Goal: Obtain resource: Obtain resource

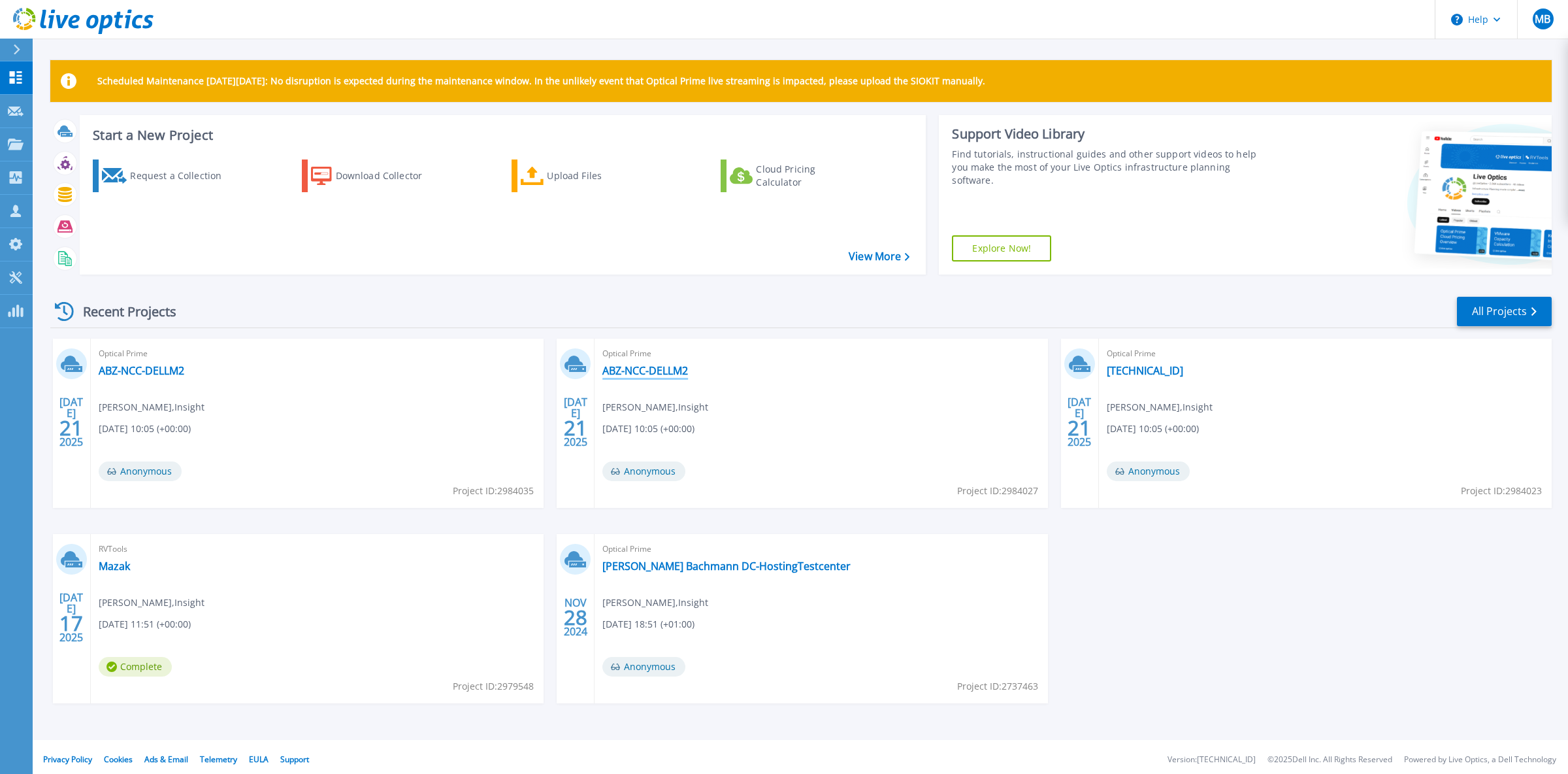
click at [657, 371] on link "ABZ-NCC-DELLM2" at bounding box center [645, 371] width 86 height 13
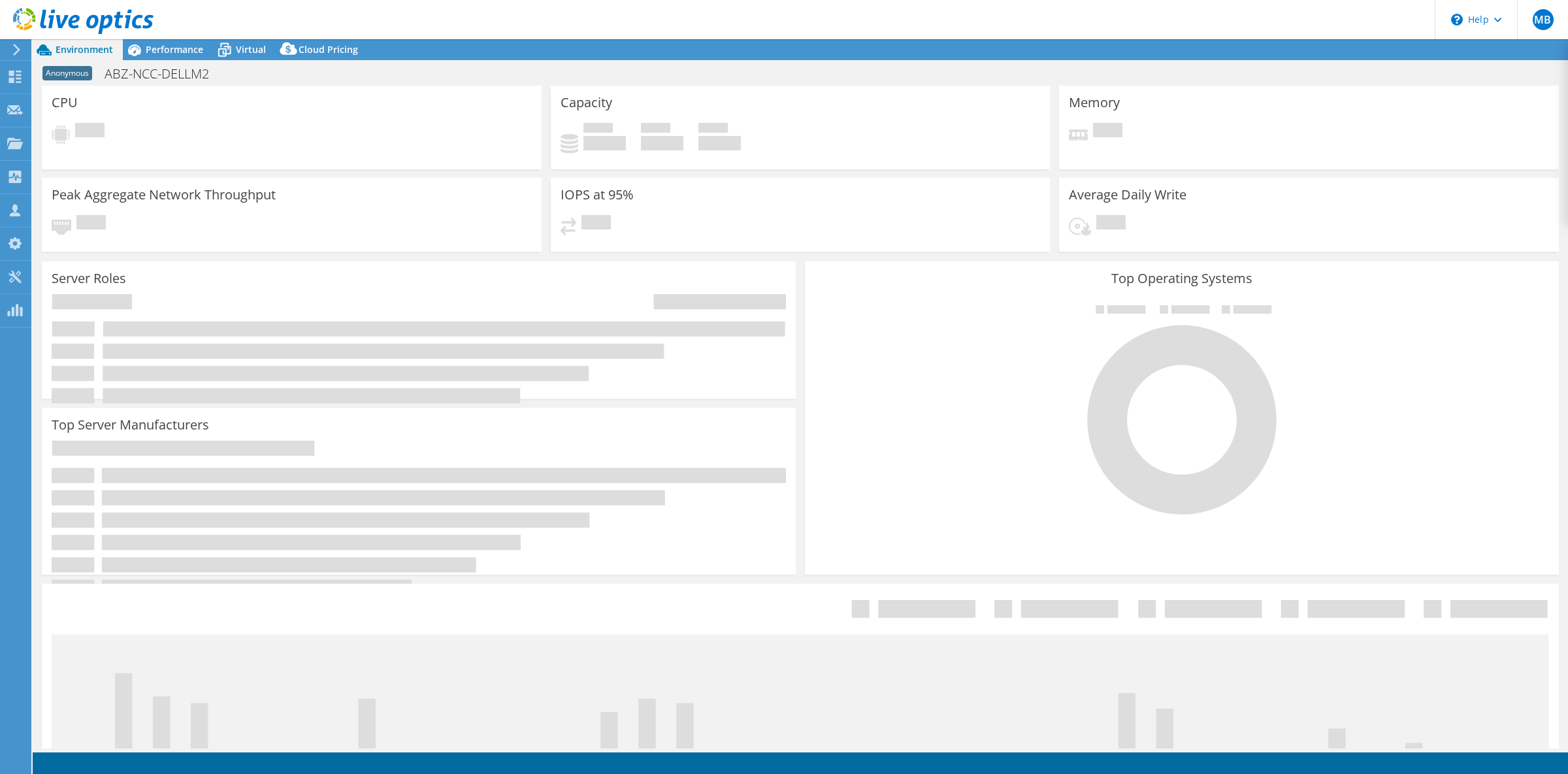
select select "EULondon"
select select "GBP"
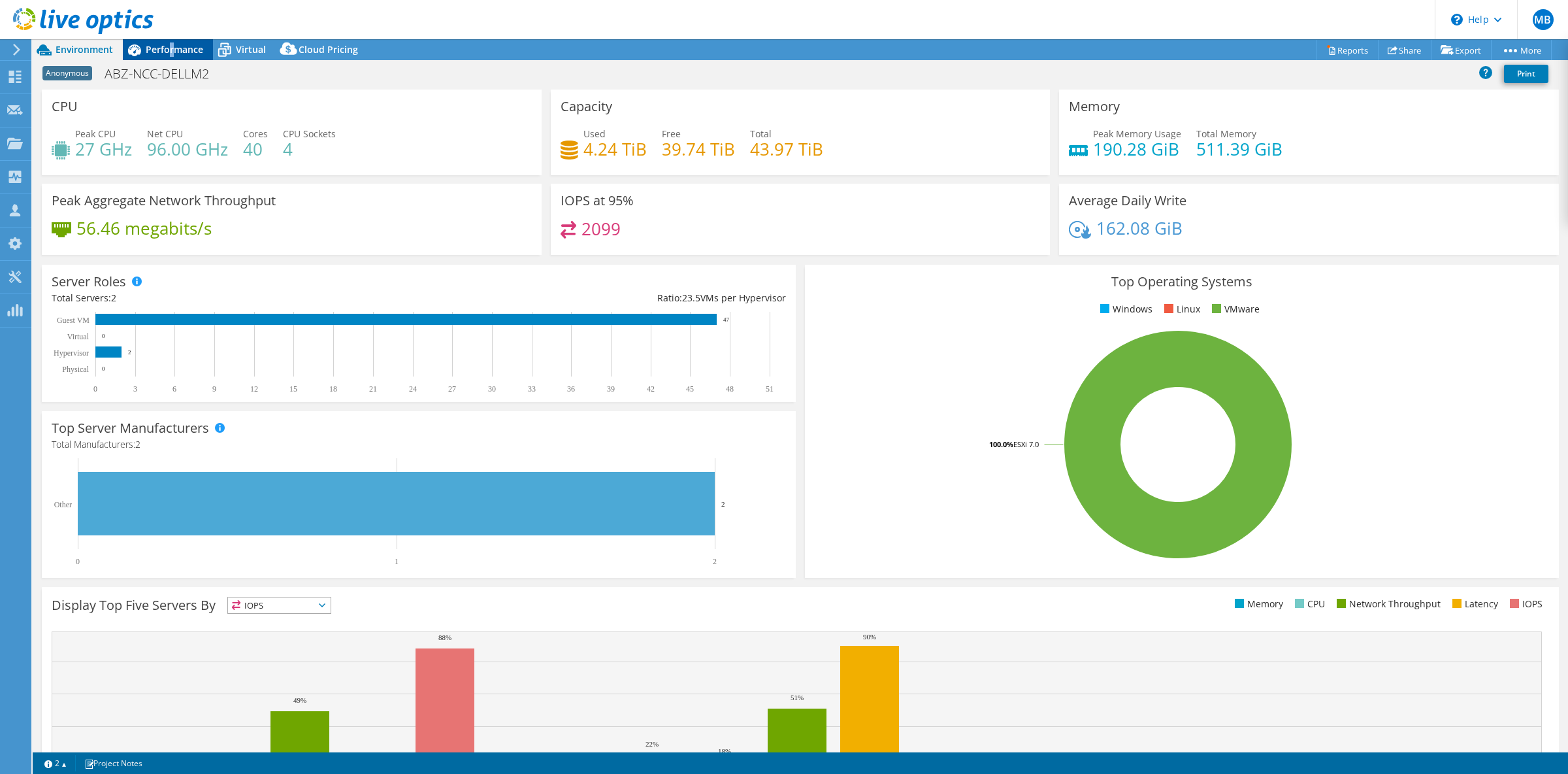
click at [170, 52] on span "Performance" at bounding box center [174, 49] width 57 height 13
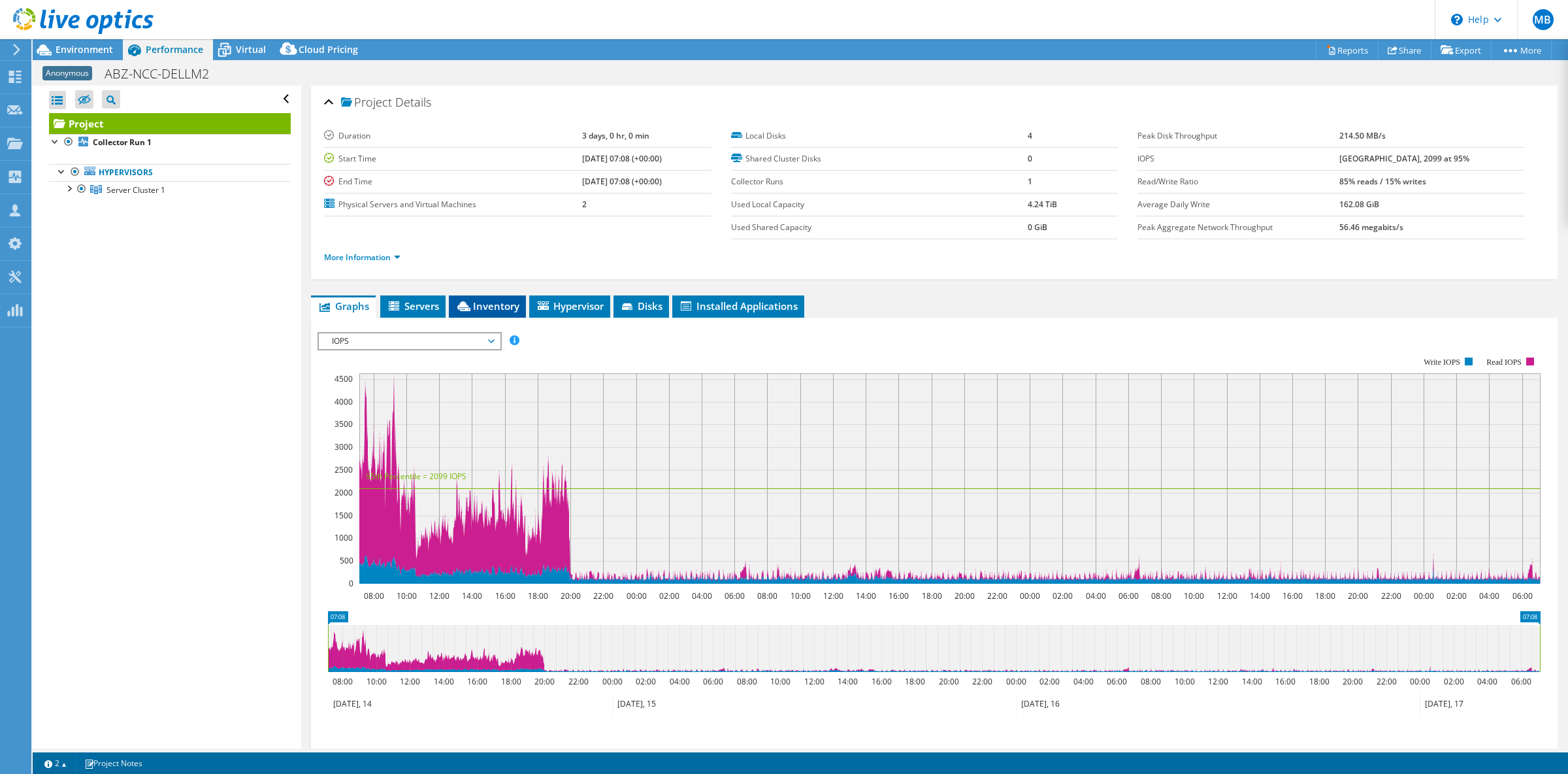
click at [502, 309] on span "Inventory" at bounding box center [488, 305] width 64 height 13
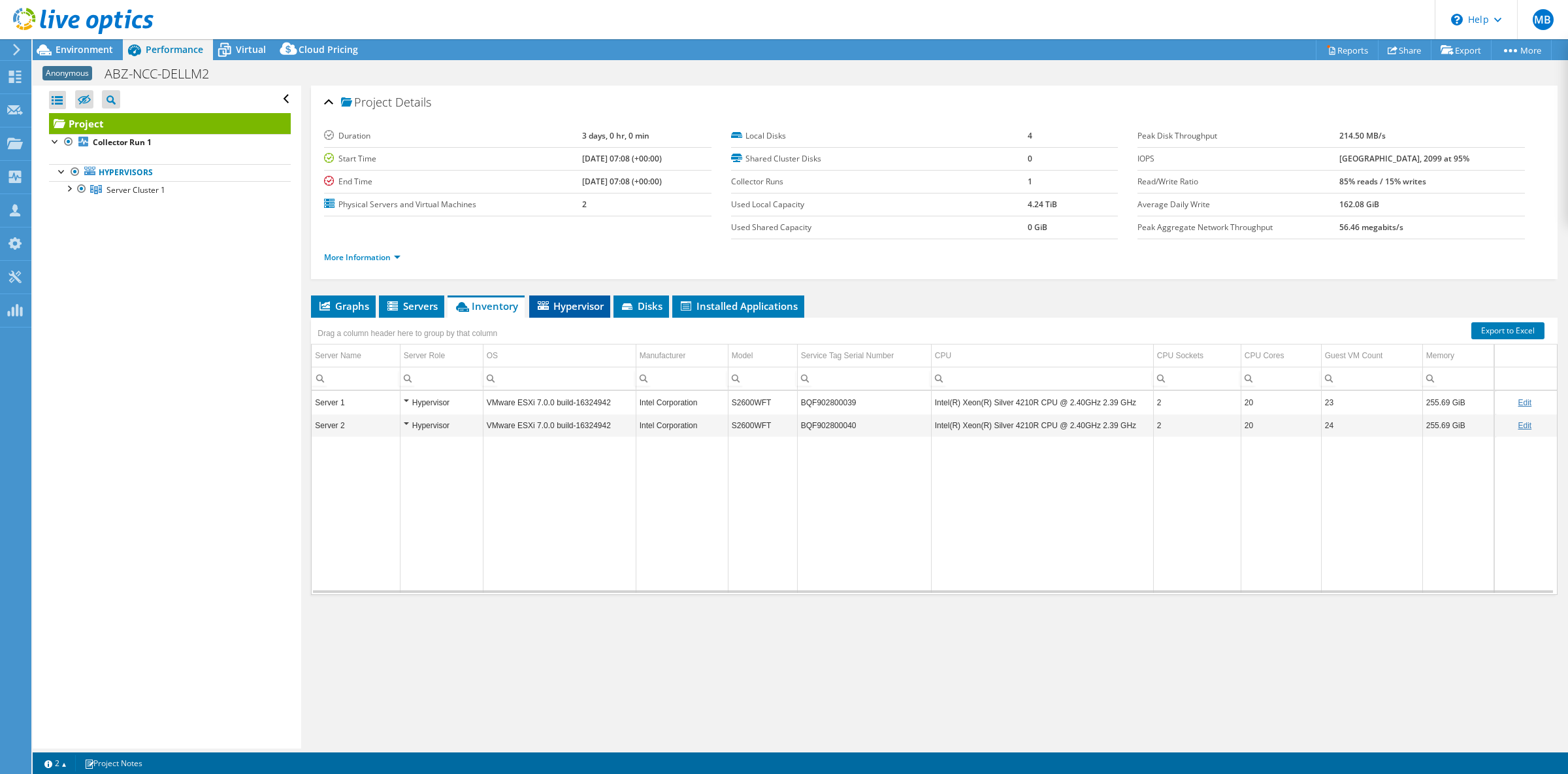
click at [561, 307] on span "Hypervisor" at bounding box center [570, 305] width 68 height 13
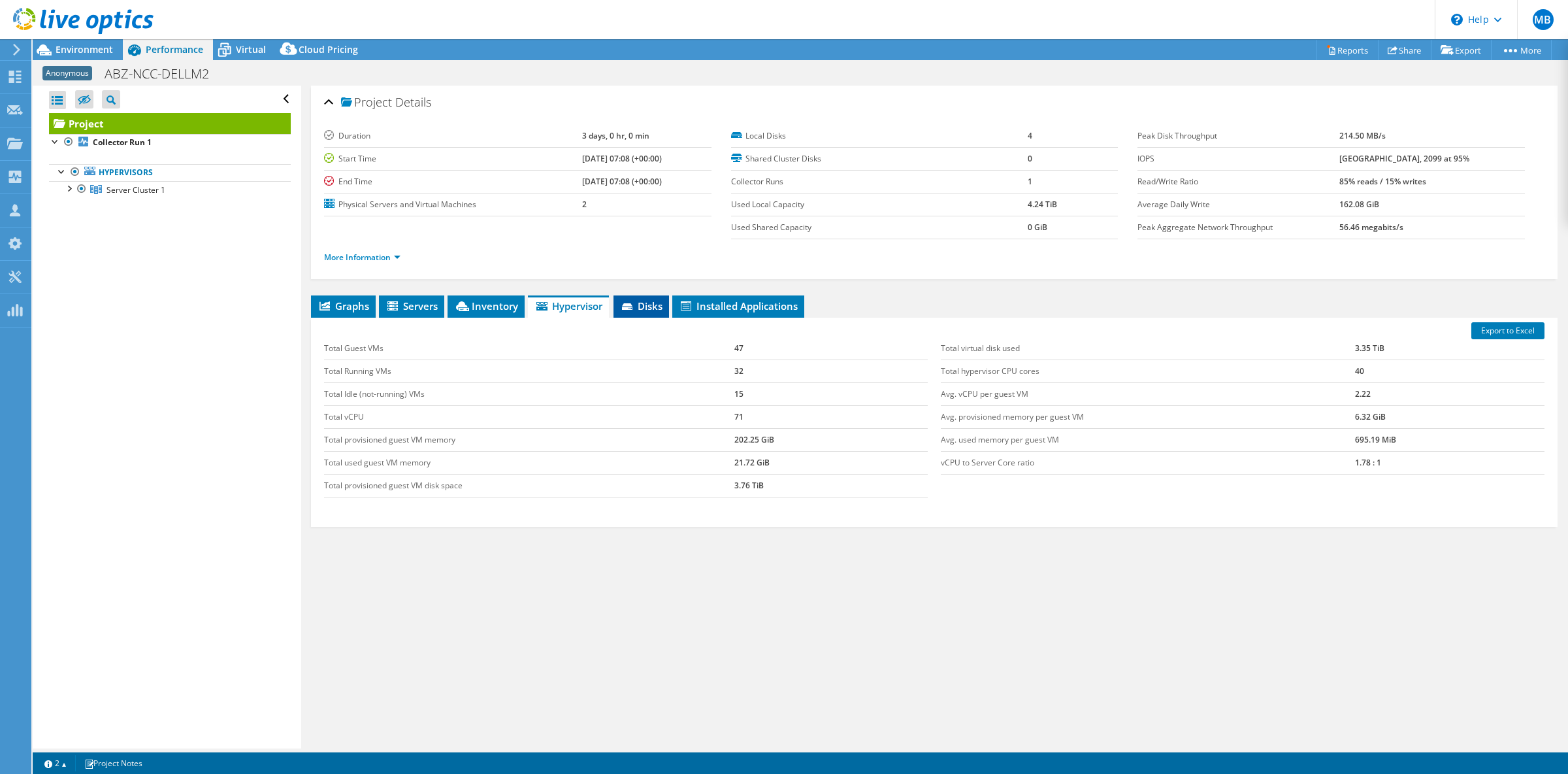
click at [651, 305] on span "Disks" at bounding box center [641, 305] width 42 height 13
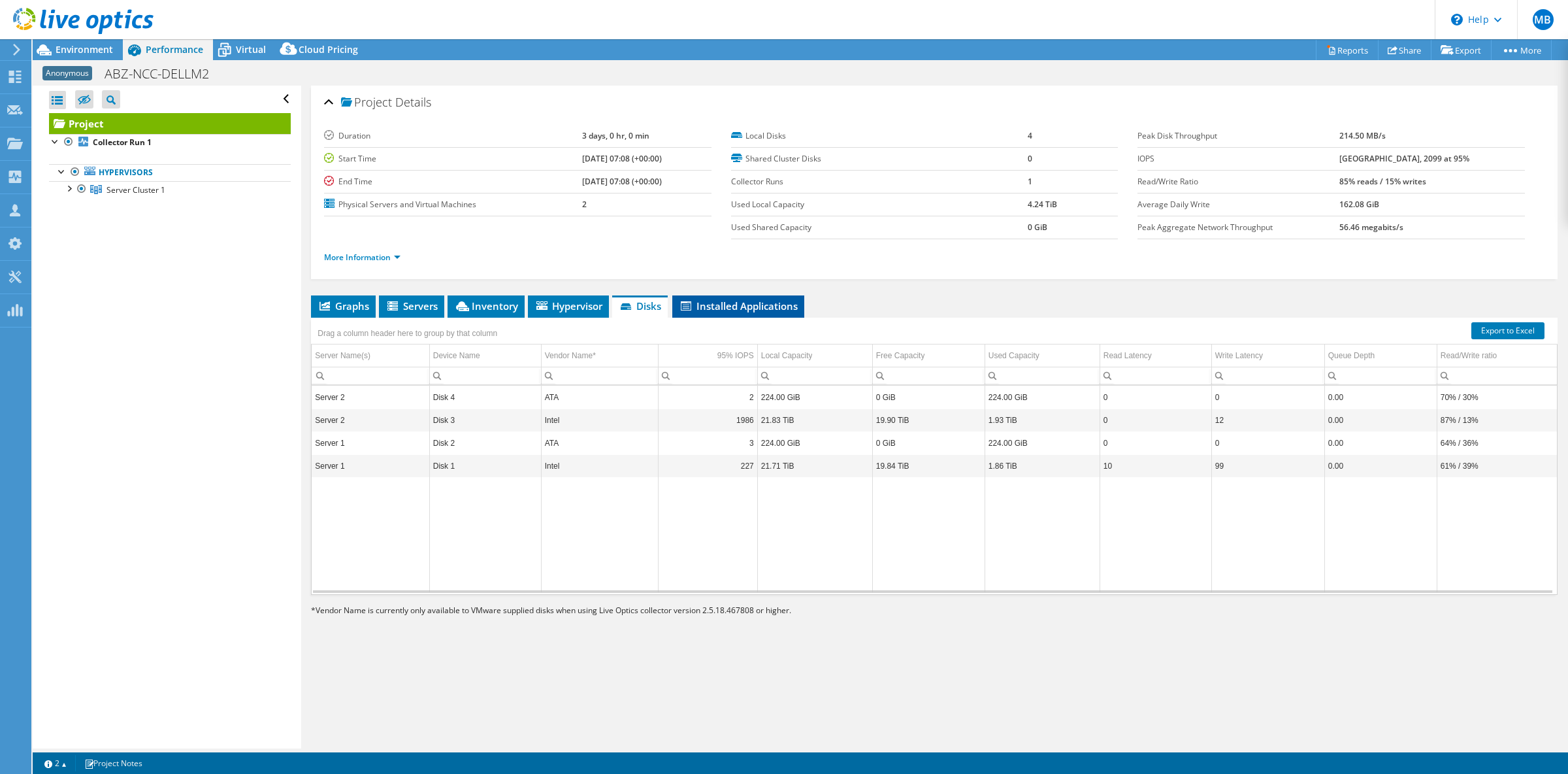
click at [745, 305] on span "Installed Applications" at bounding box center [737, 305] width 119 height 13
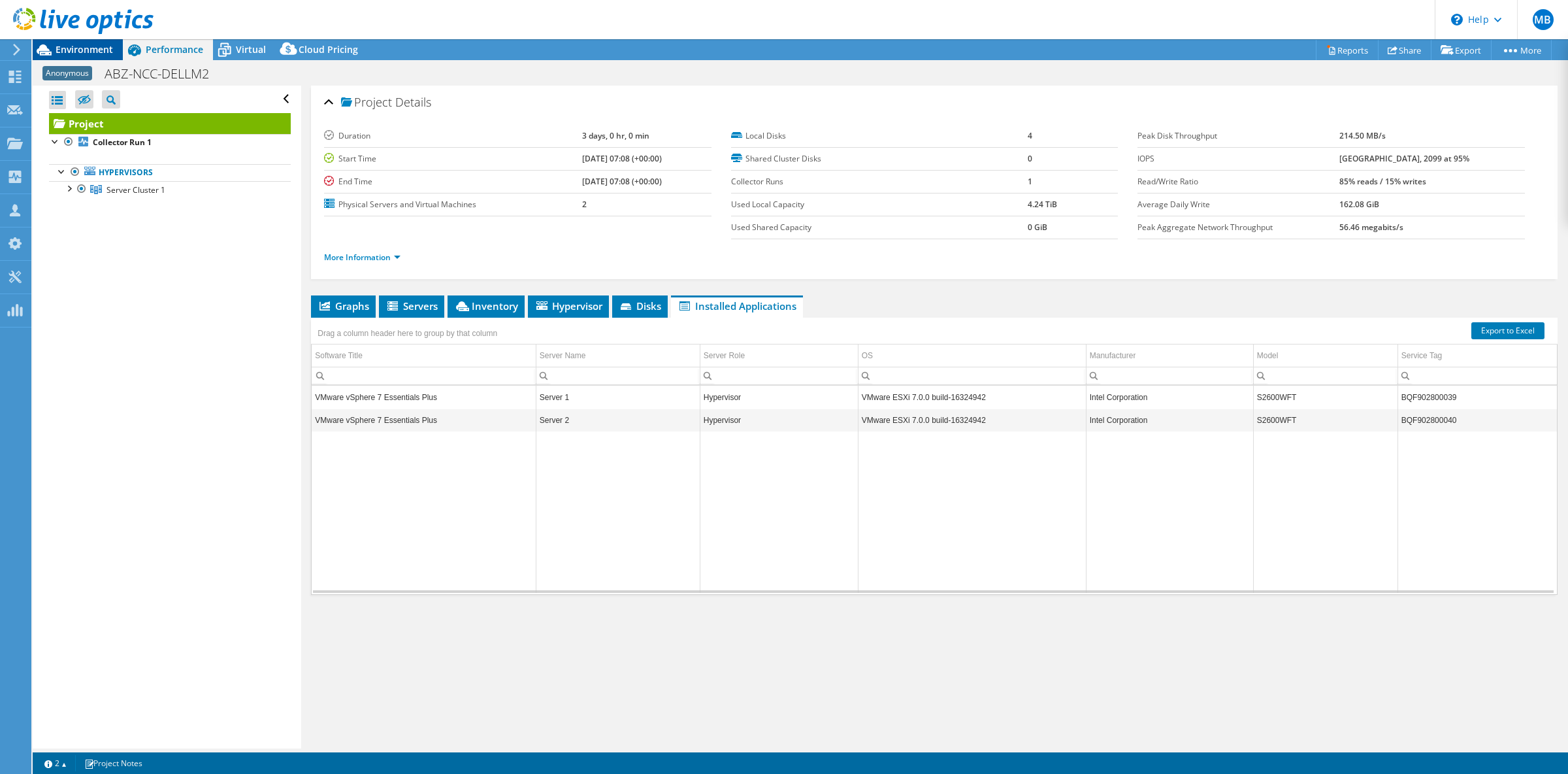
click at [84, 53] on span "Environment" at bounding box center [84, 49] width 57 height 13
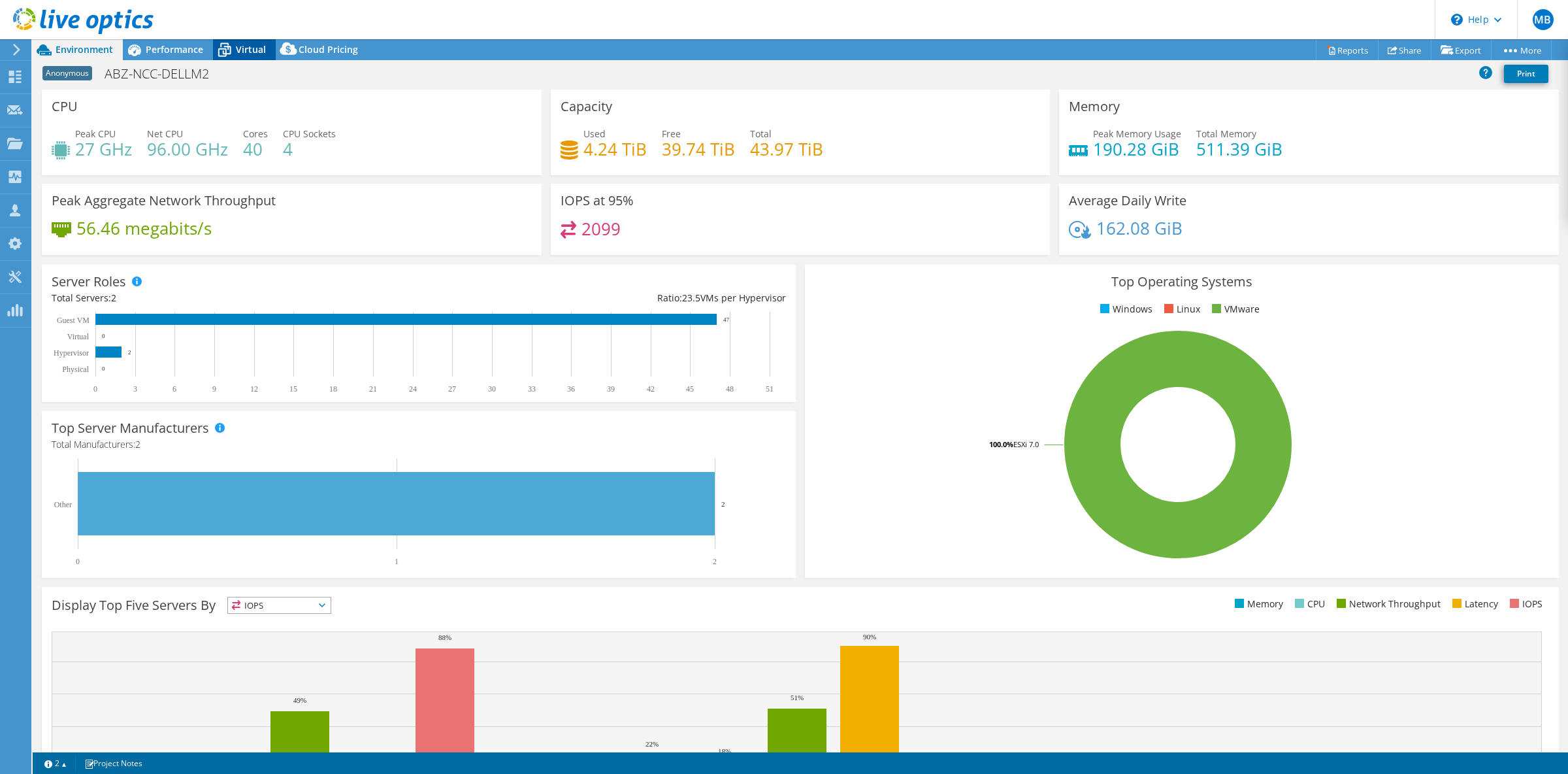
click at [252, 49] on span "Virtual" at bounding box center [251, 49] width 30 height 13
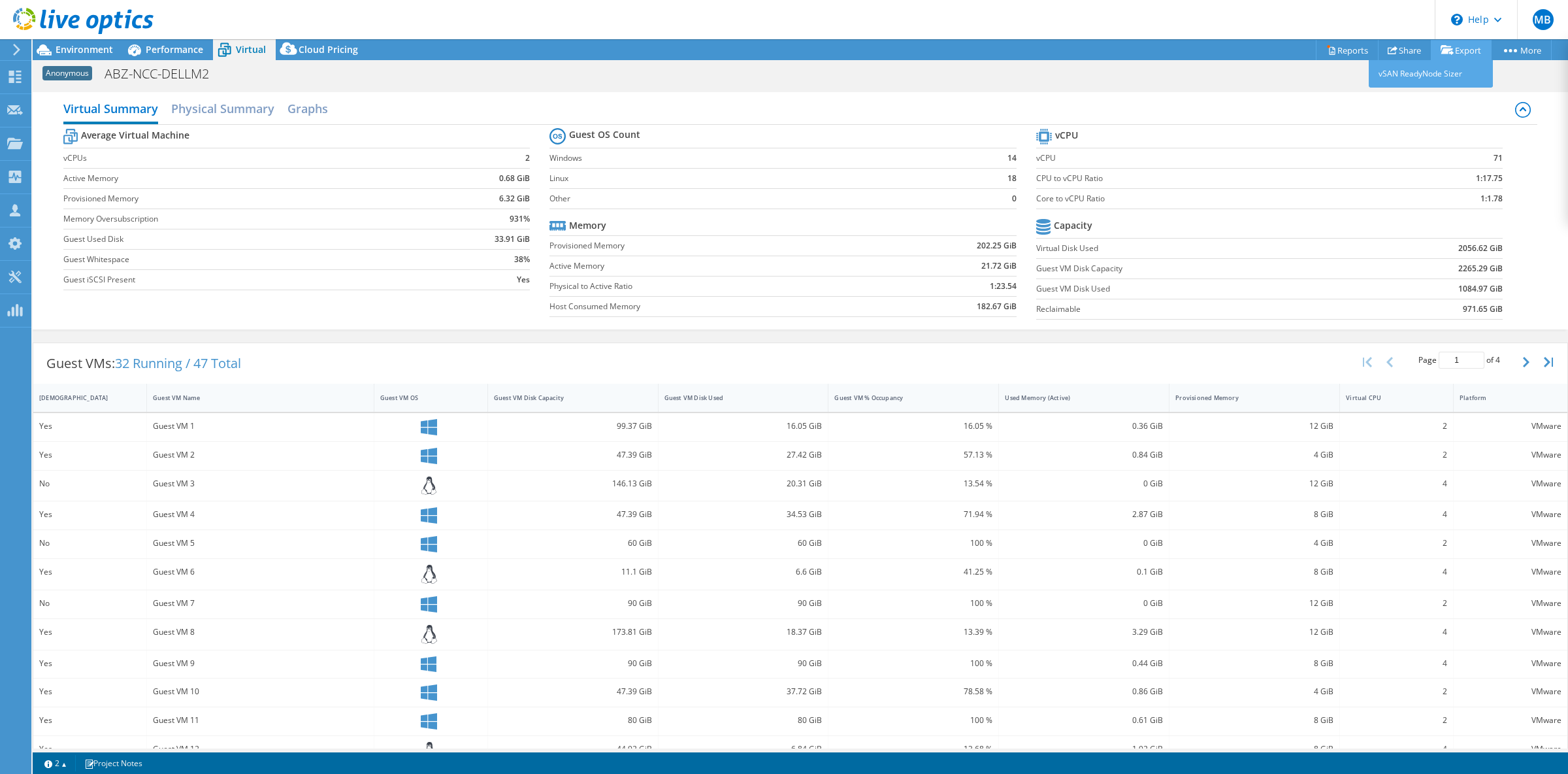
click at [1461, 49] on link "Export" at bounding box center [1461, 49] width 60 height 20
click at [1343, 53] on link "Reports" at bounding box center [1347, 49] width 63 height 20
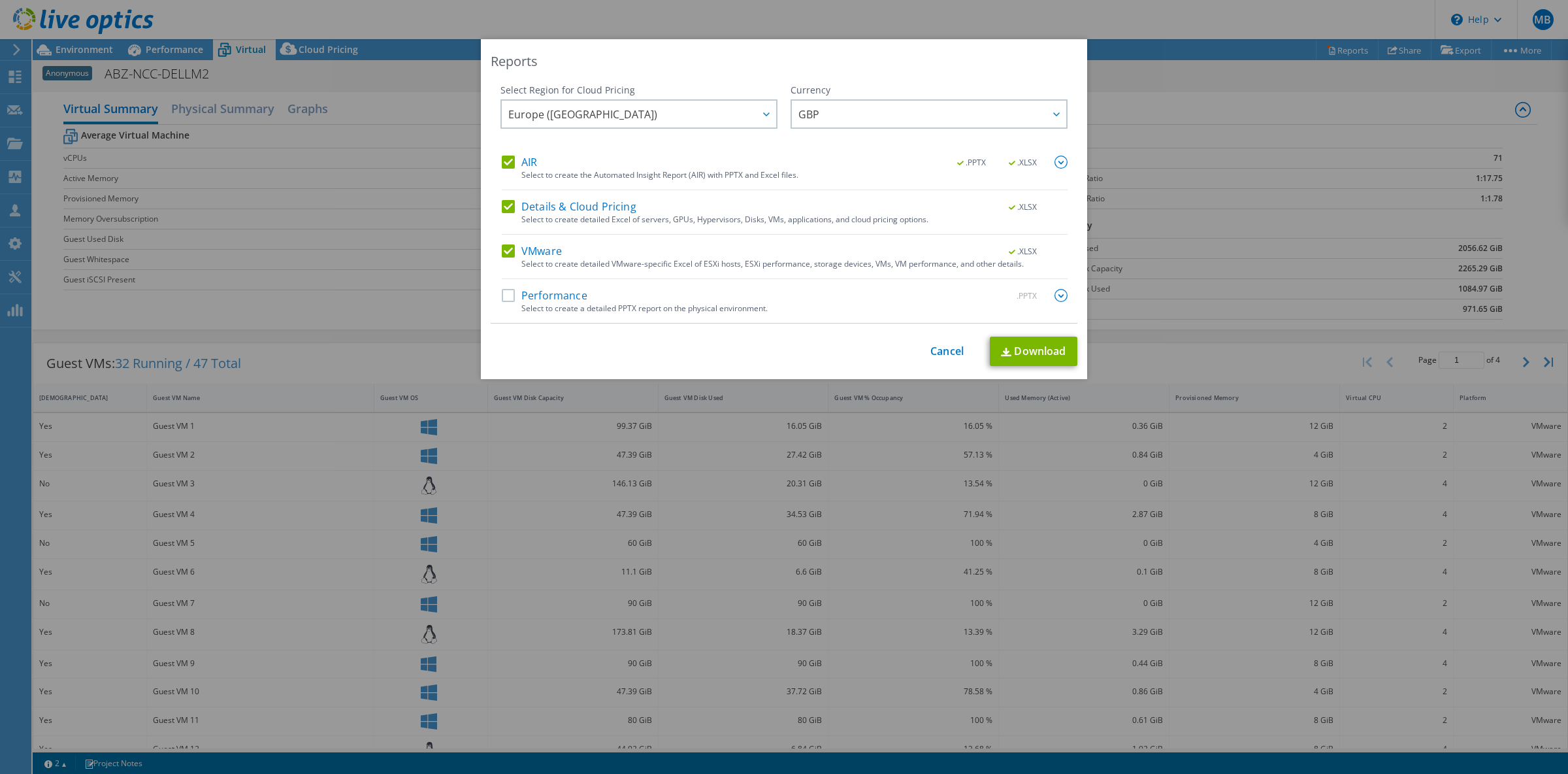
click at [507, 164] on label "AIR" at bounding box center [519, 161] width 35 height 13
click at [0, 0] on input "AIR" at bounding box center [0, 0] width 0 height 0
click at [511, 208] on label "Details & Cloud Pricing" at bounding box center [569, 206] width 134 height 13
click at [0, 0] on input "Details & Cloud Pricing" at bounding box center [0, 0] width 0 height 0
click at [1040, 356] on link "Download" at bounding box center [1033, 351] width 88 height 29
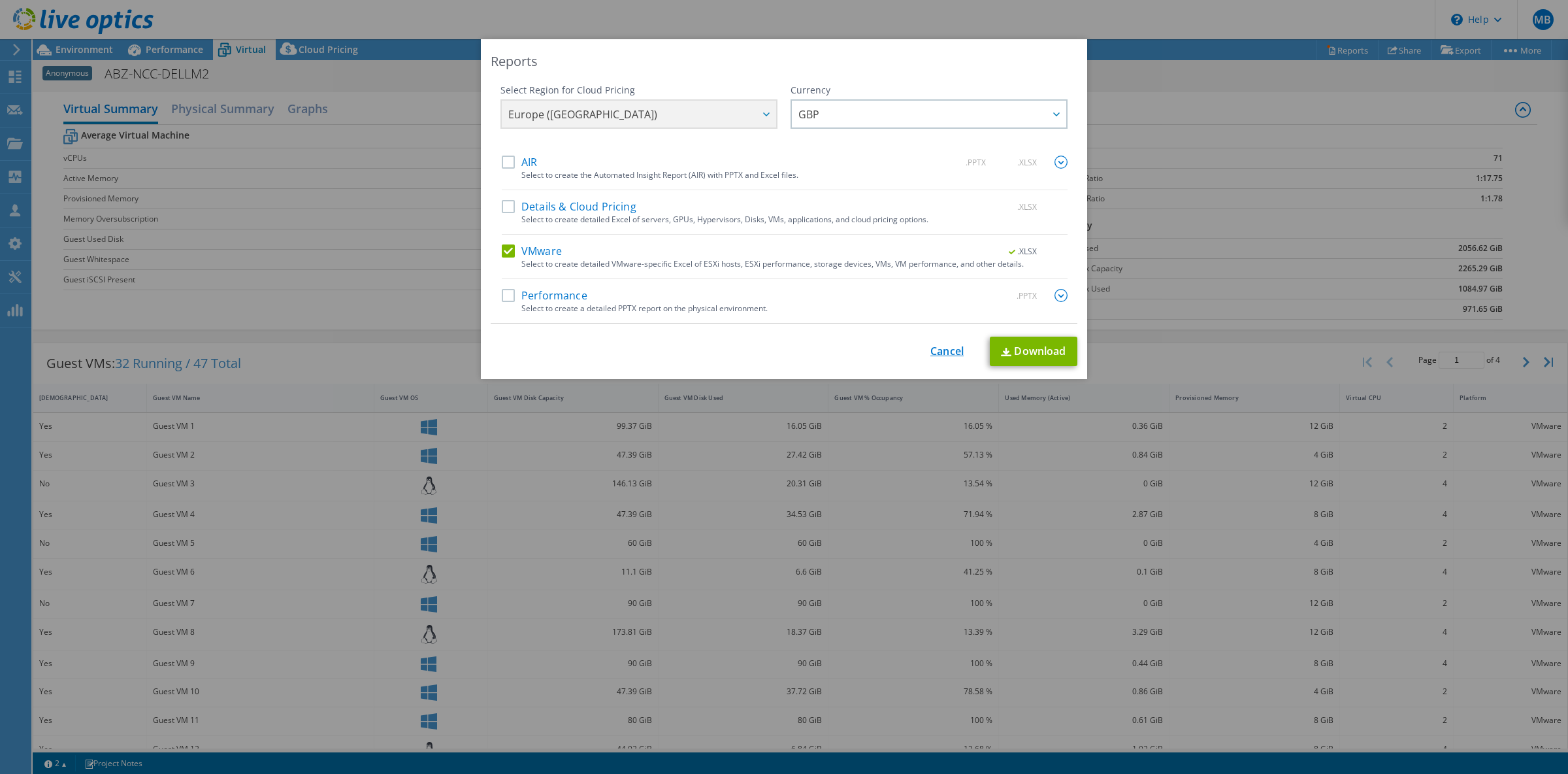
click at [951, 352] on link "Cancel" at bounding box center [947, 352] width 33 height 13
